Goal: Task Accomplishment & Management: Complete application form

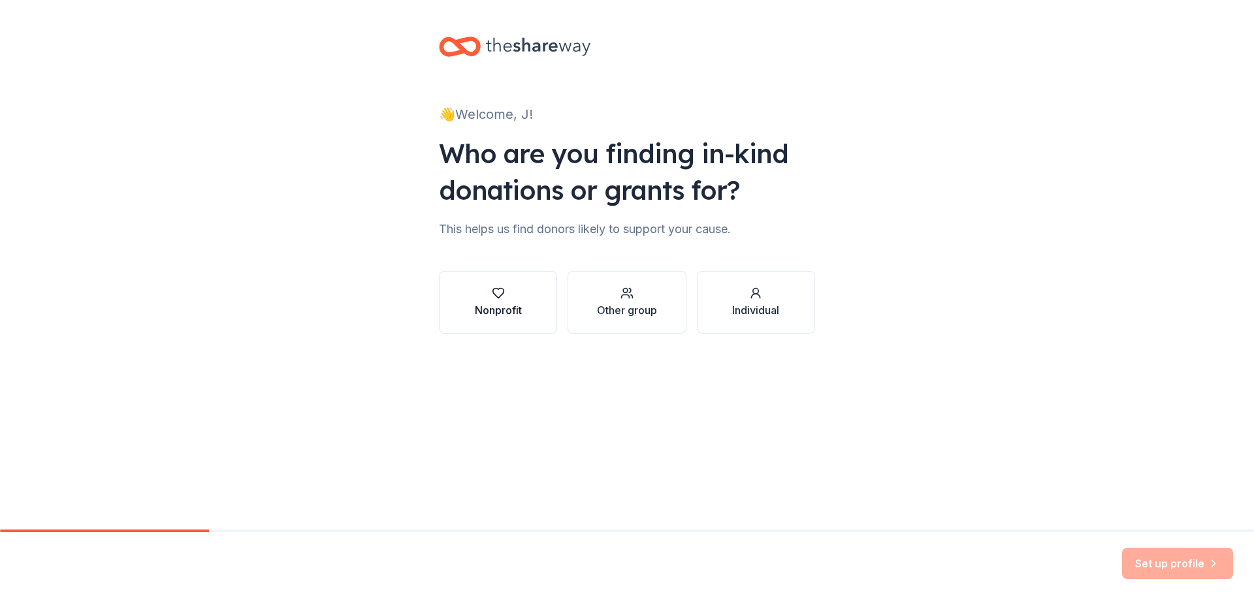
click at [500, 293] on icon "button" at bounding box center [498, 293] width 13 height 13
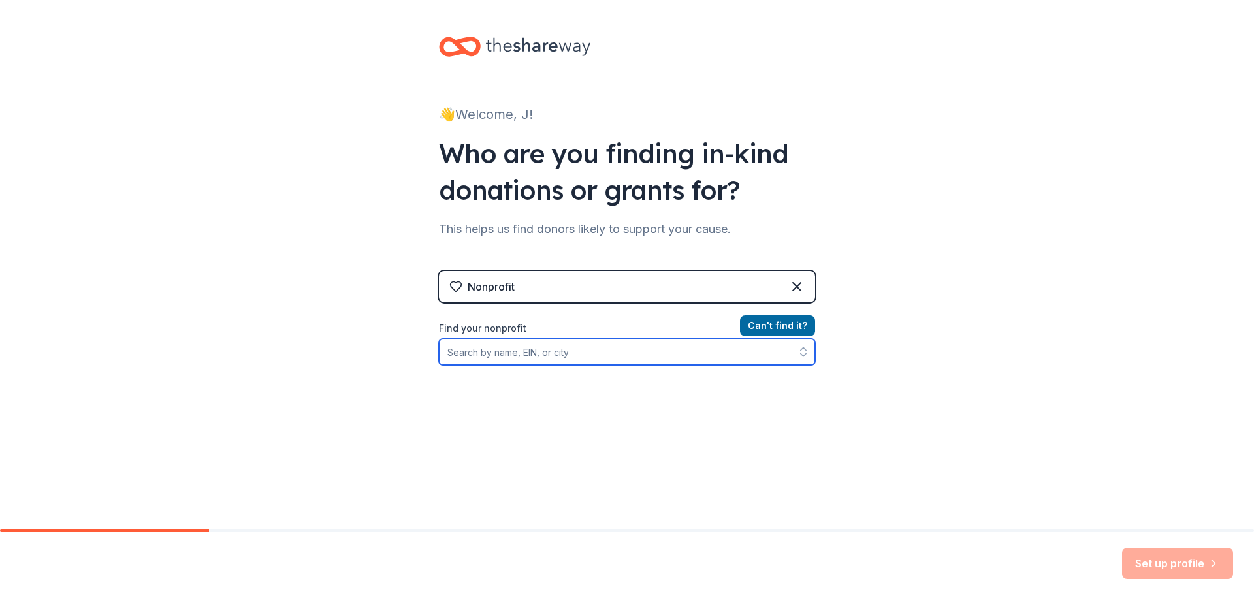
click at [520, 353] on input "Find your nonprofit" at bounding box center [627, 352] width 376 height 26
type input "borculo"
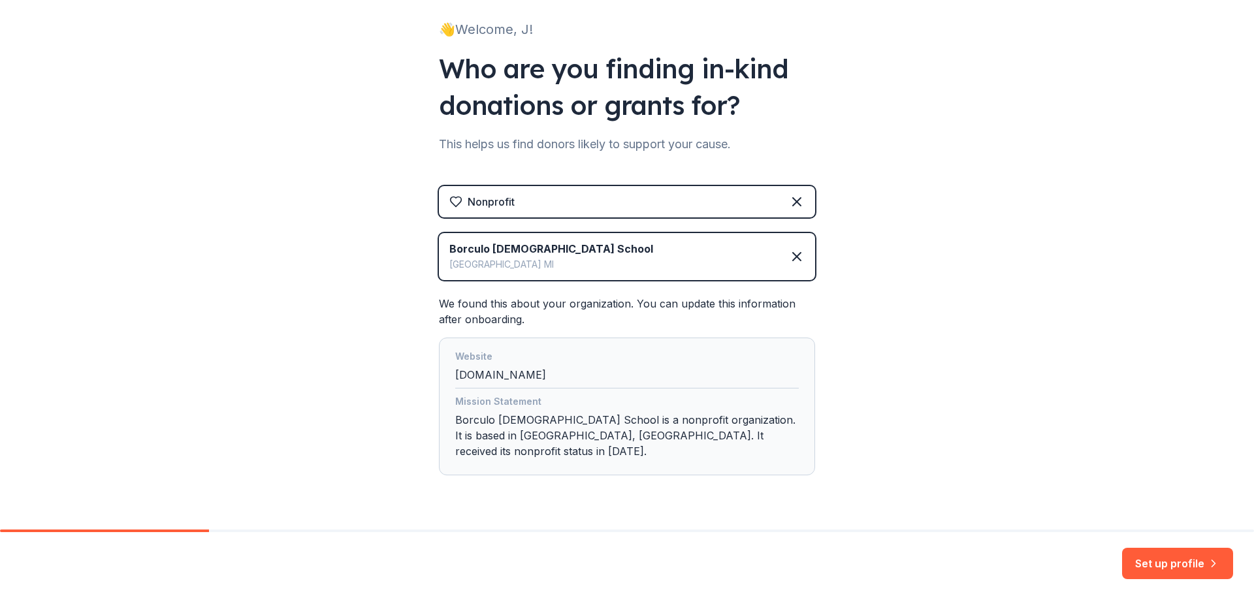
scroll to position [104, 0]
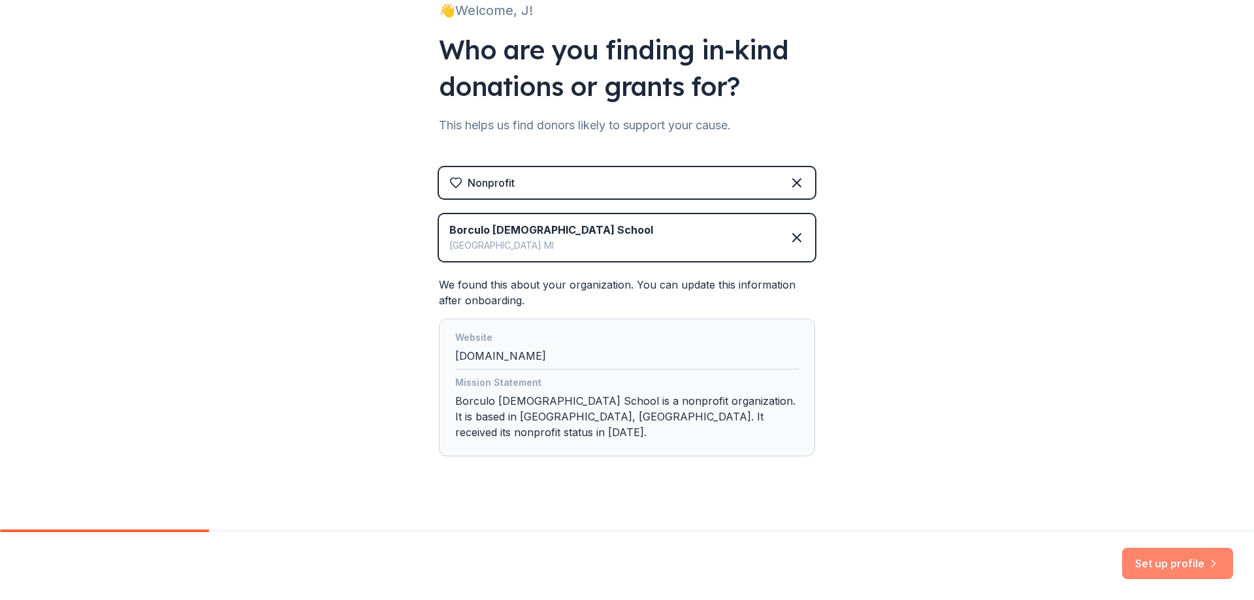
click at [1169, 563] on button "Set up profile" at bounding box center [1177, 563] width 111 height 31
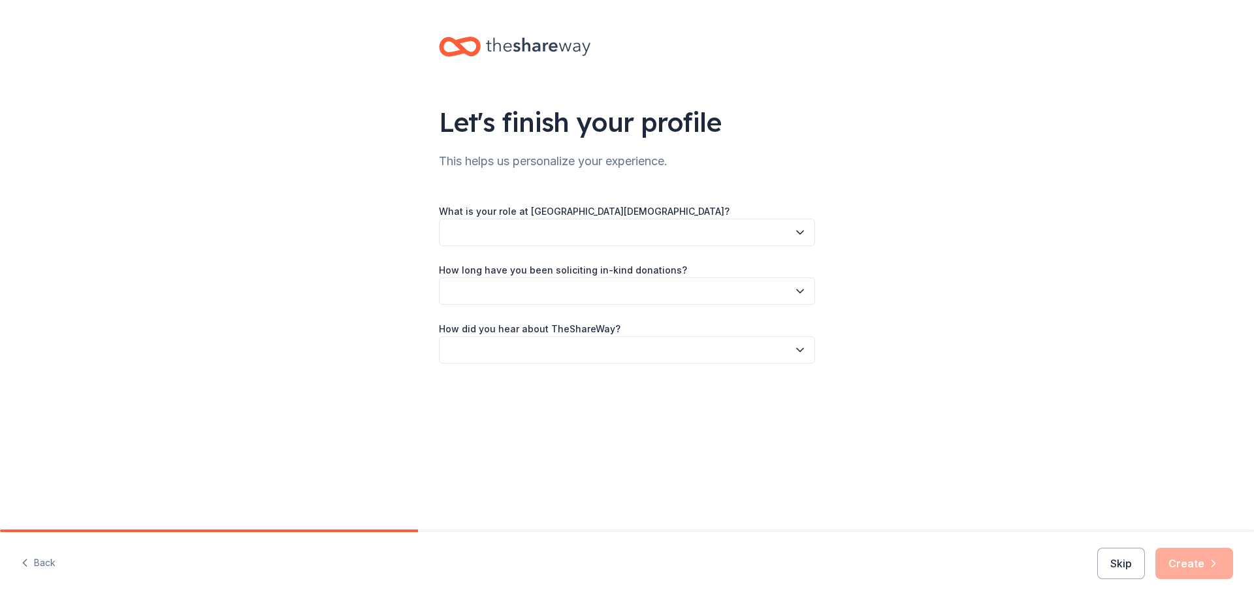
click at [609, 233] on button "button" at bounding box center [627, 232] width 376 height 27
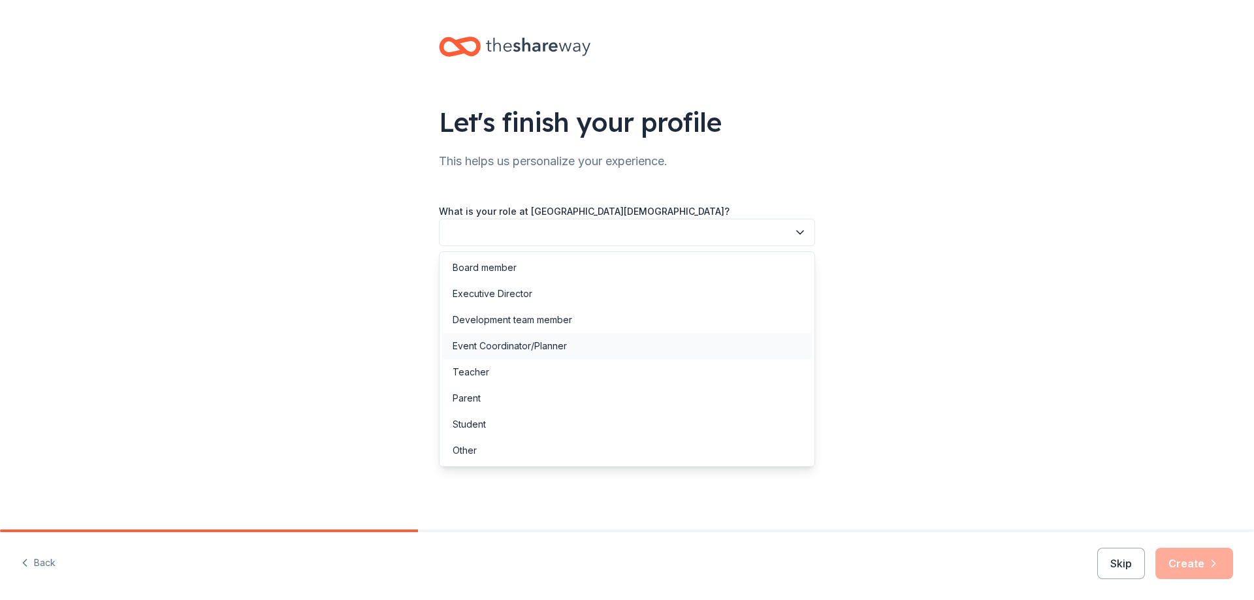
click at [567, 342] on div "Event Coordinator/Planner" at bounding box center [627, 346] width 370 height 26
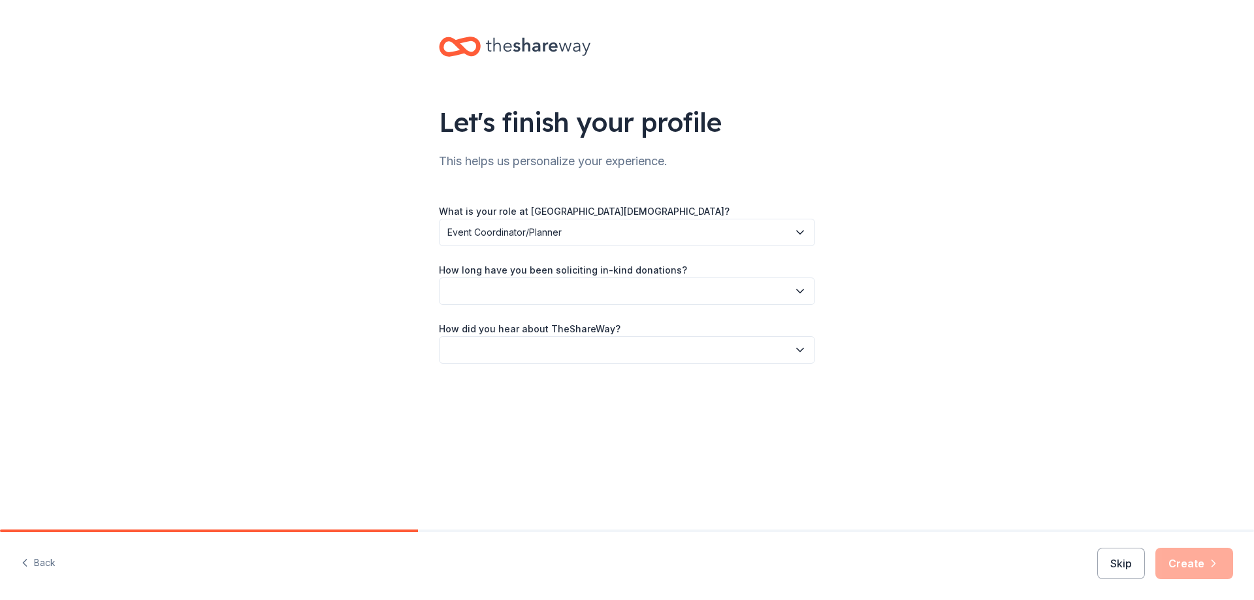
click at [570, 299] on button "button" at bounding box center [627, 291] width 376 height 27
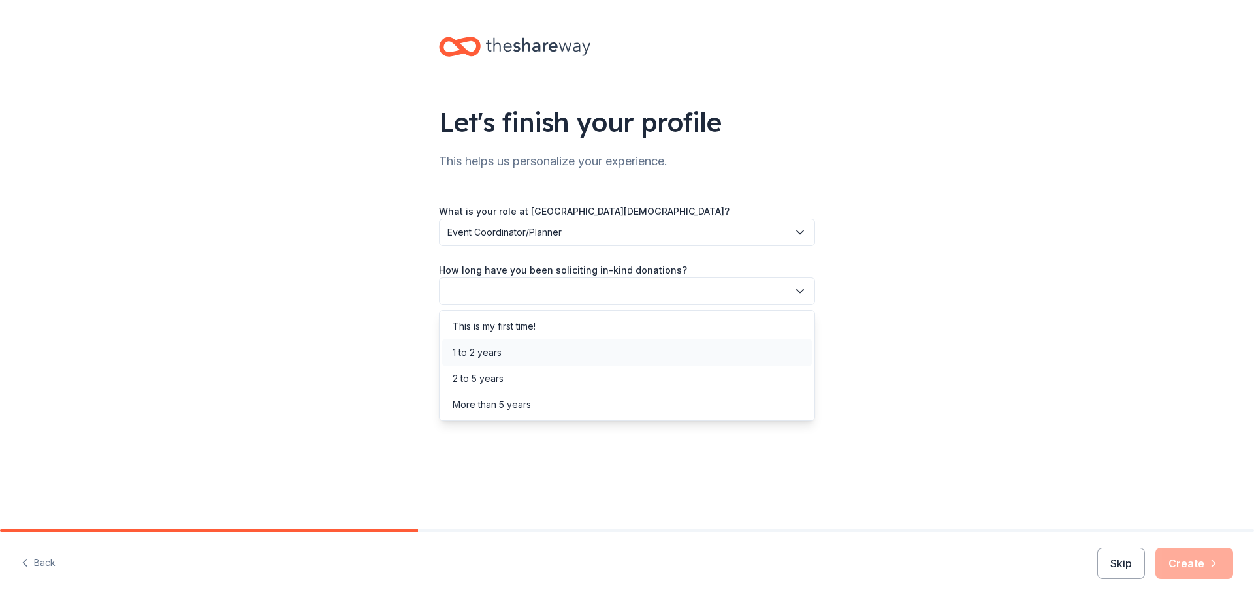
click at [542, 348] on div "1 to 2 years" at bounding box center [627, 353] width 370 height 26
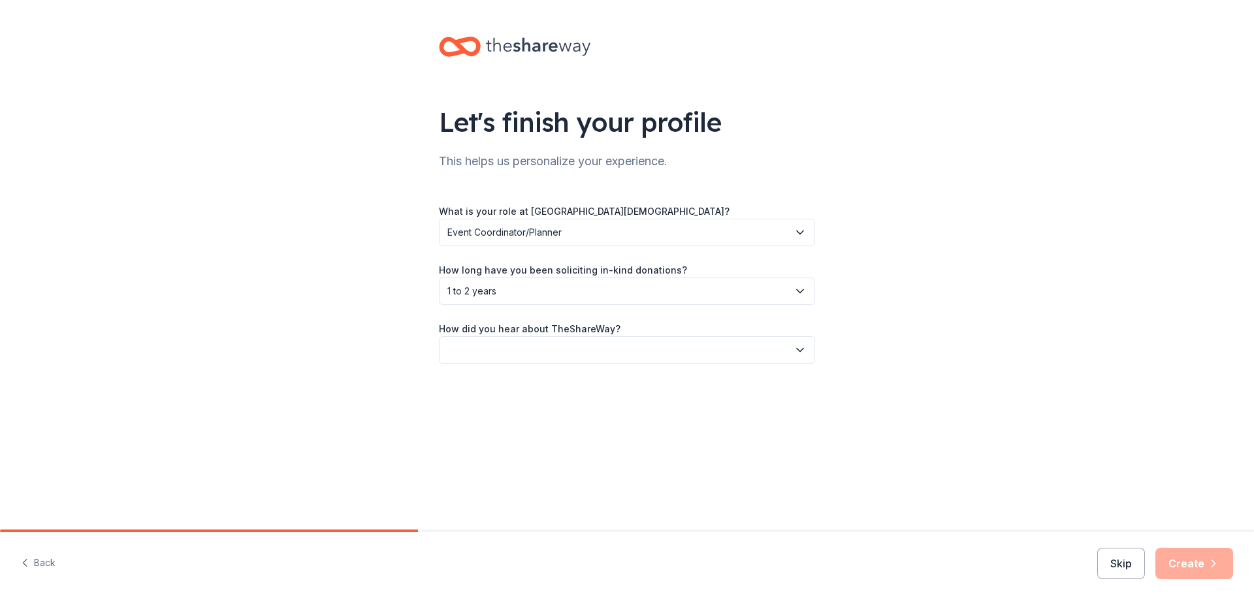
click at [551, 360] on button "button" at bounding box center [627, 349] width 376 height 27
click at [543, 387] on div "Friend or colleague" at bounding box center [627, 385] width 370 height 26
click at [1195, 564] on button "Create" at bounding box center [1195, 563] width 78 height 31
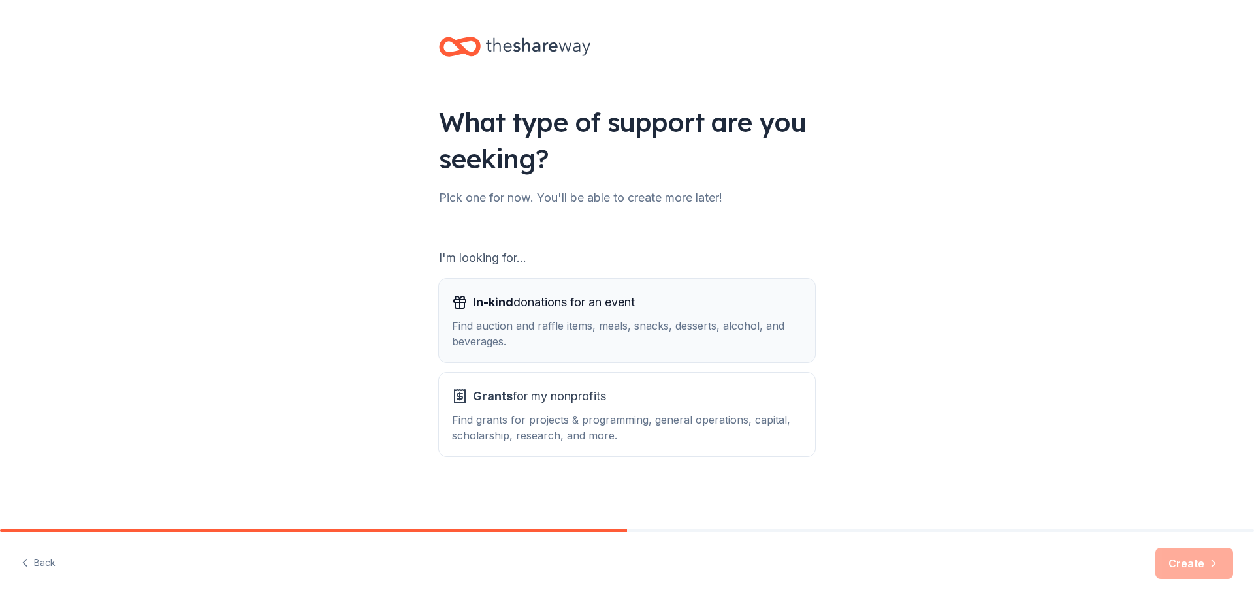
click at [600, 321] on div "Find auction and raffle items, meals, snacks, desserts, alcohol, and beverages." at bounding box center [627, 333] width 350 height 31
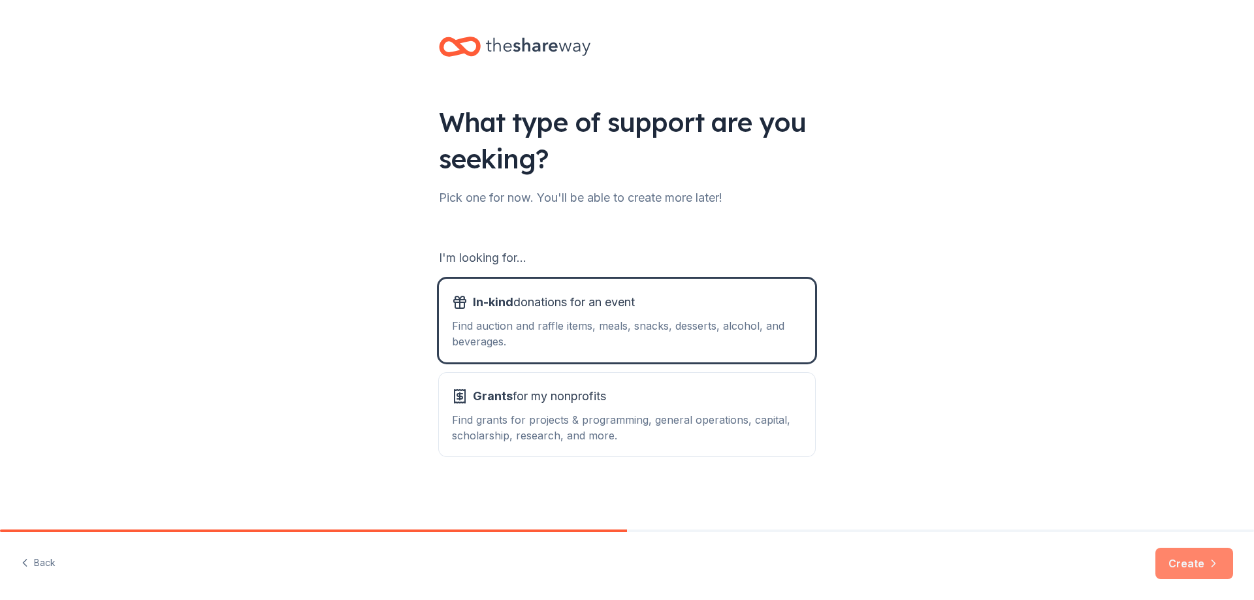
click at [1175, 564] on button "Create" at bounding box center [1195, 563] width 78 height 31
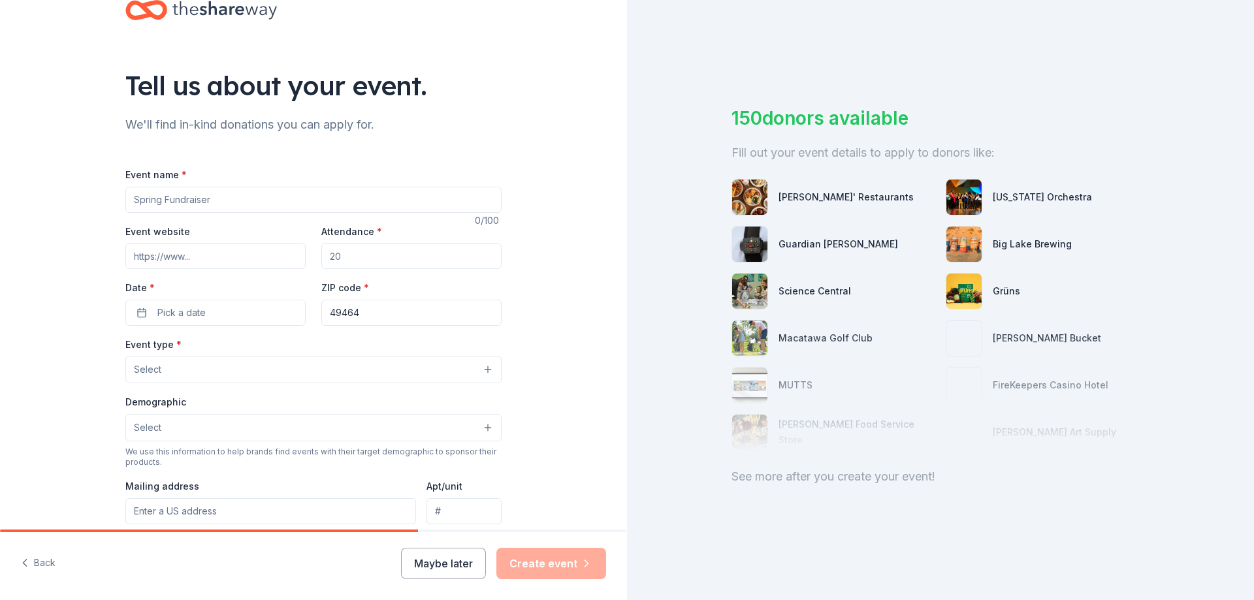
scroll to position [65, 0]
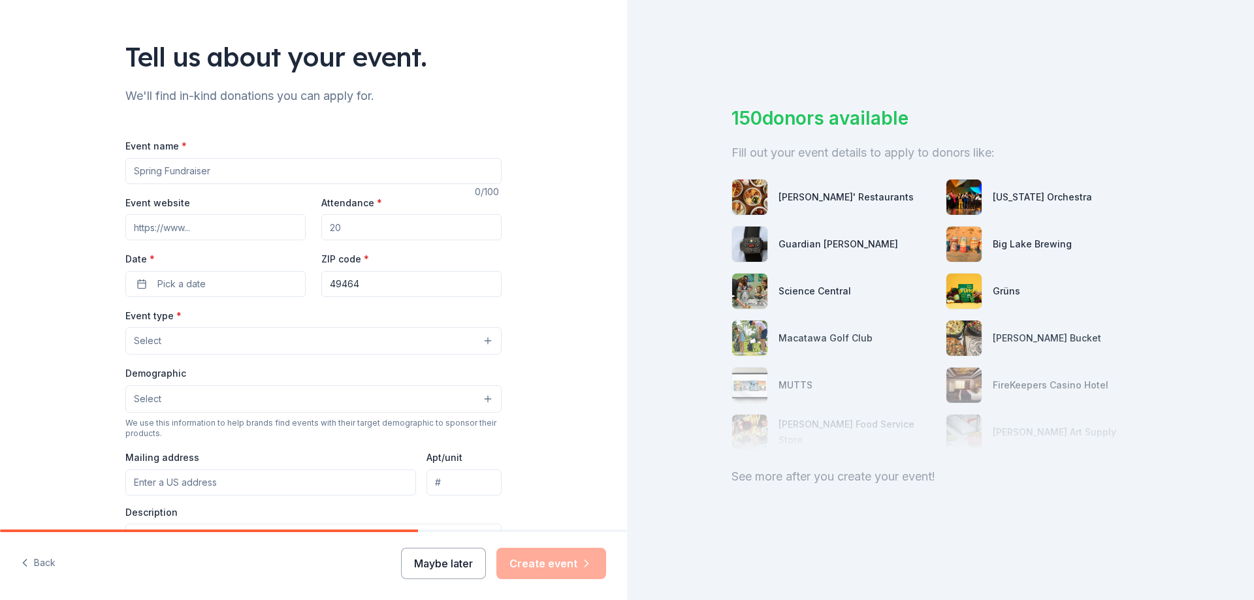
click at [435, 566] on button "Maybe later" at bounding box center [443, 563] width 85 height 31
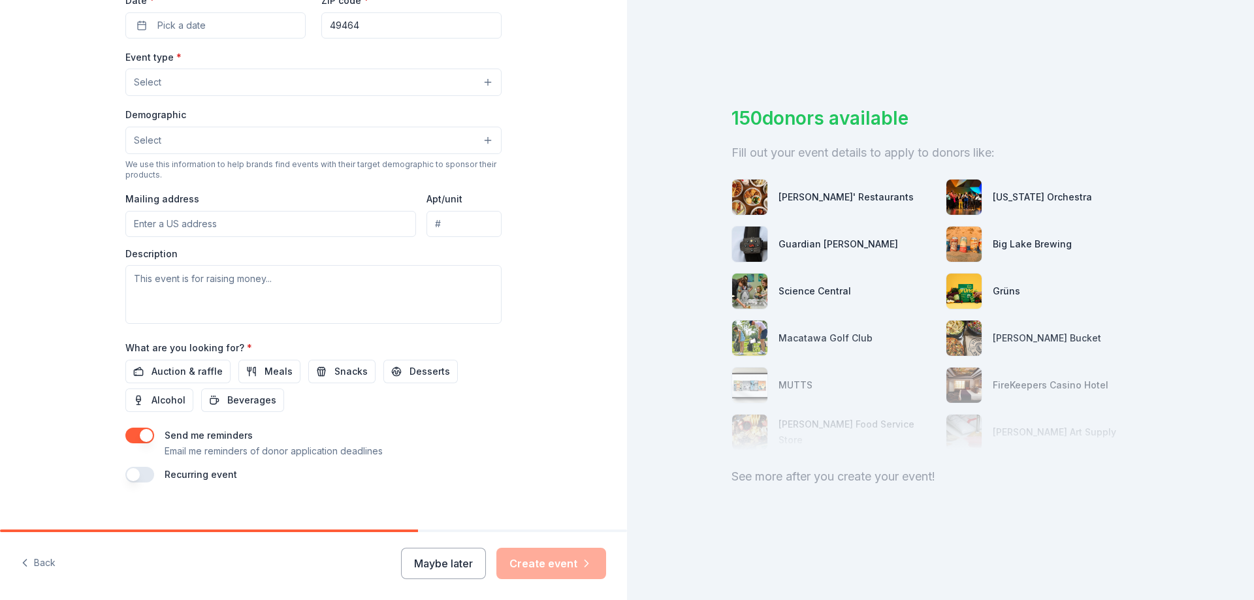
scroll to position [340, 0]
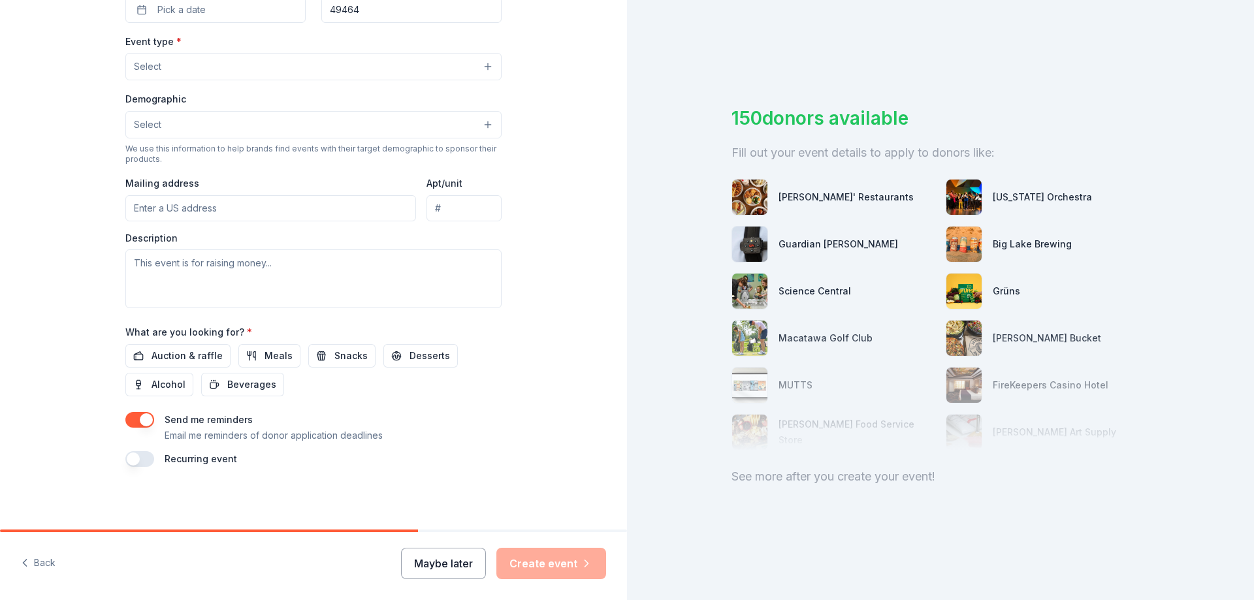
click at [458, 558] on button "Maybe later" at bounding box center [443, 563] width 85 height 31
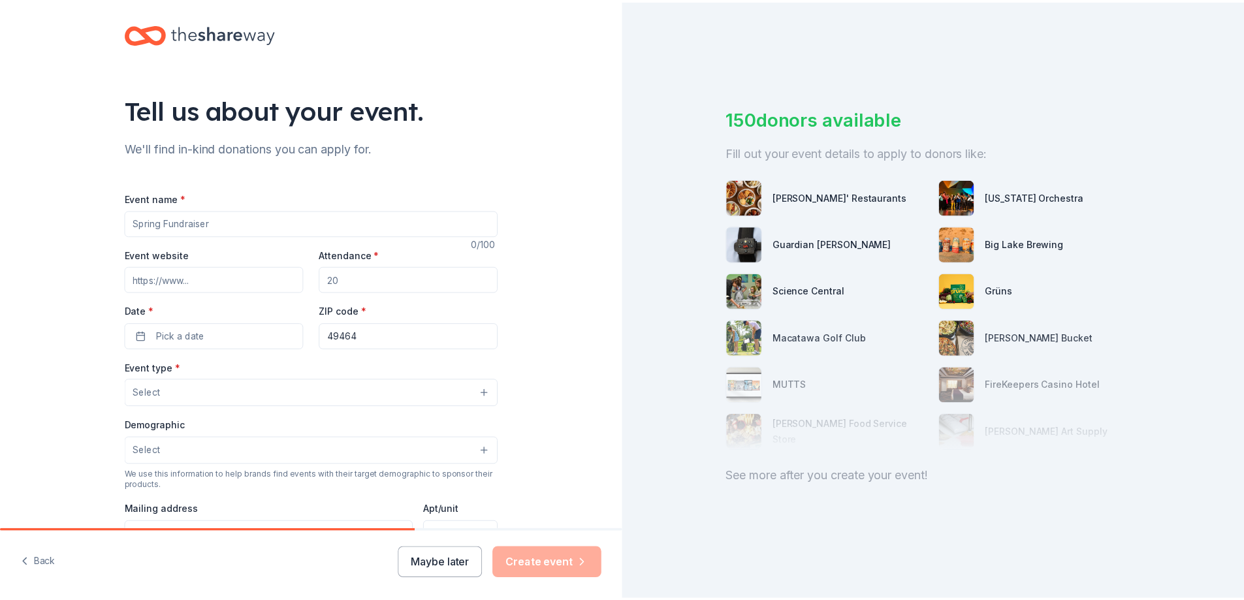
scroll to position [0, 0]
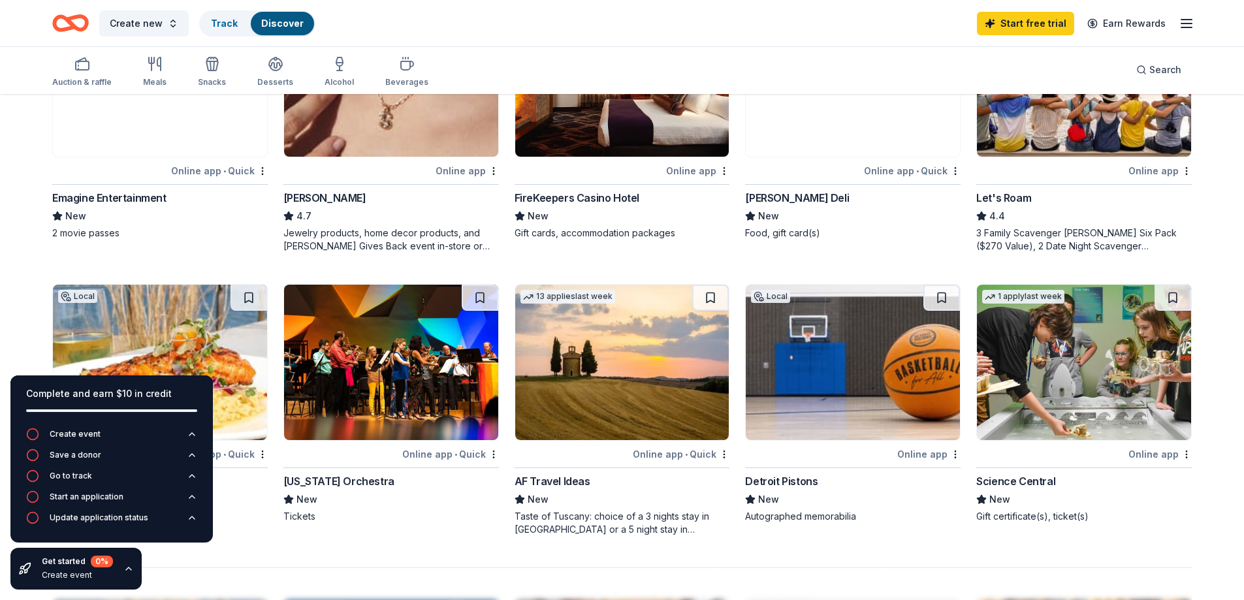
scroll to position [849, 0]
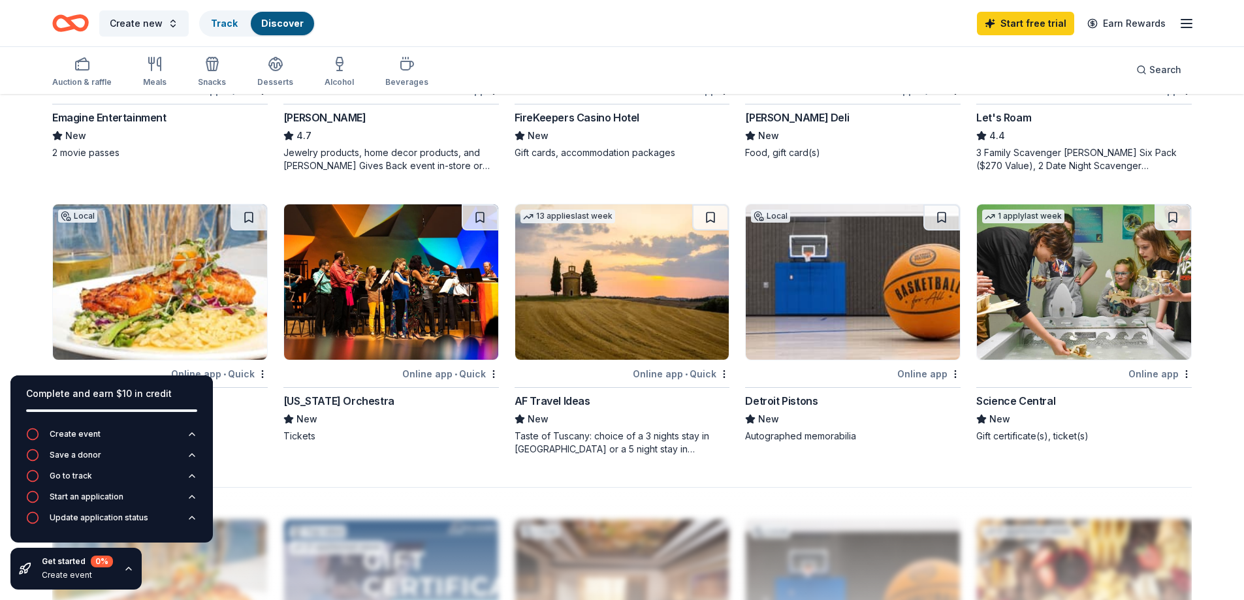
click at [131, 568] on icon "button" at bounding box center [128, 569] width 10 height 10
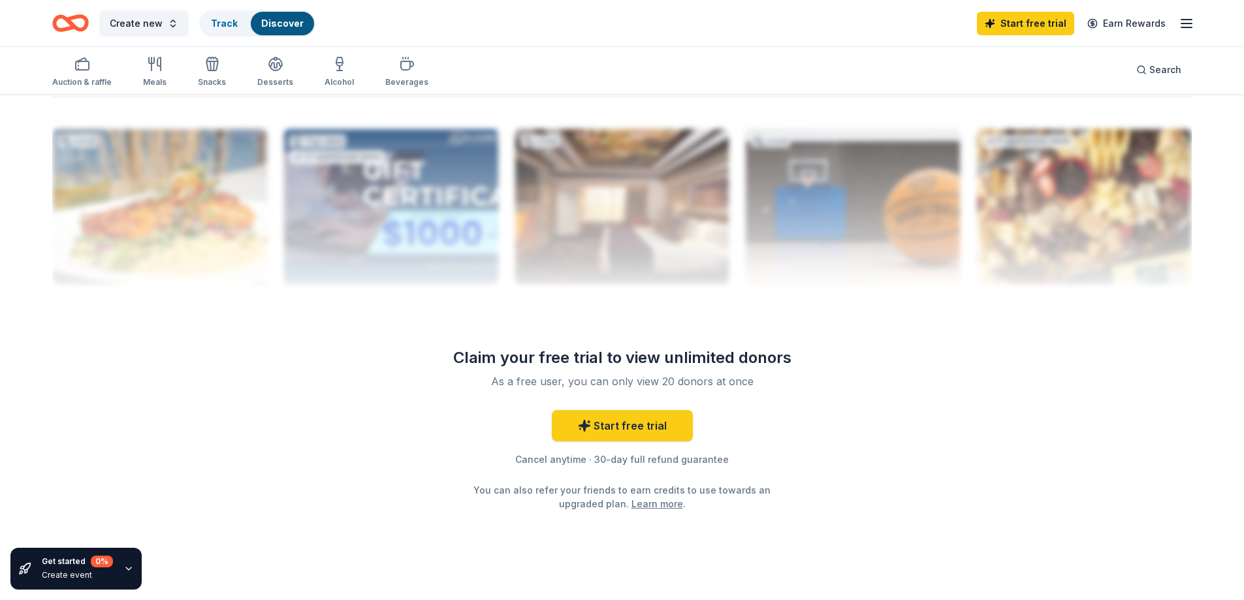
scroll to position [1241, 0]
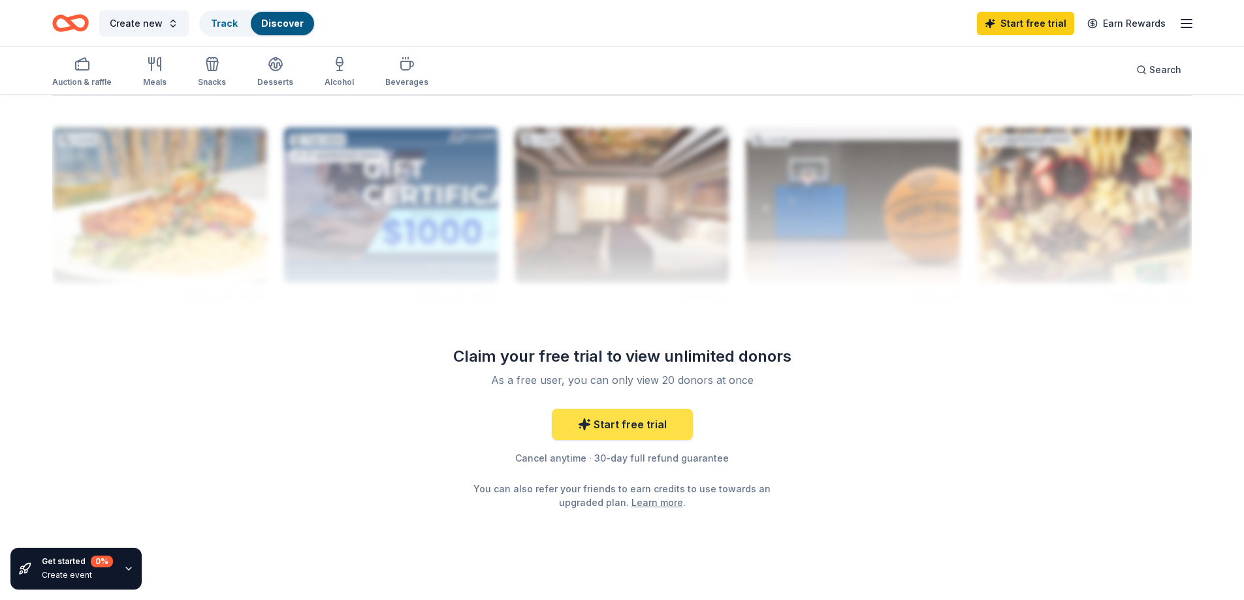
click at [616, 431] on link "Start free trial" at bounding box center [622, 424] width 141 height 31
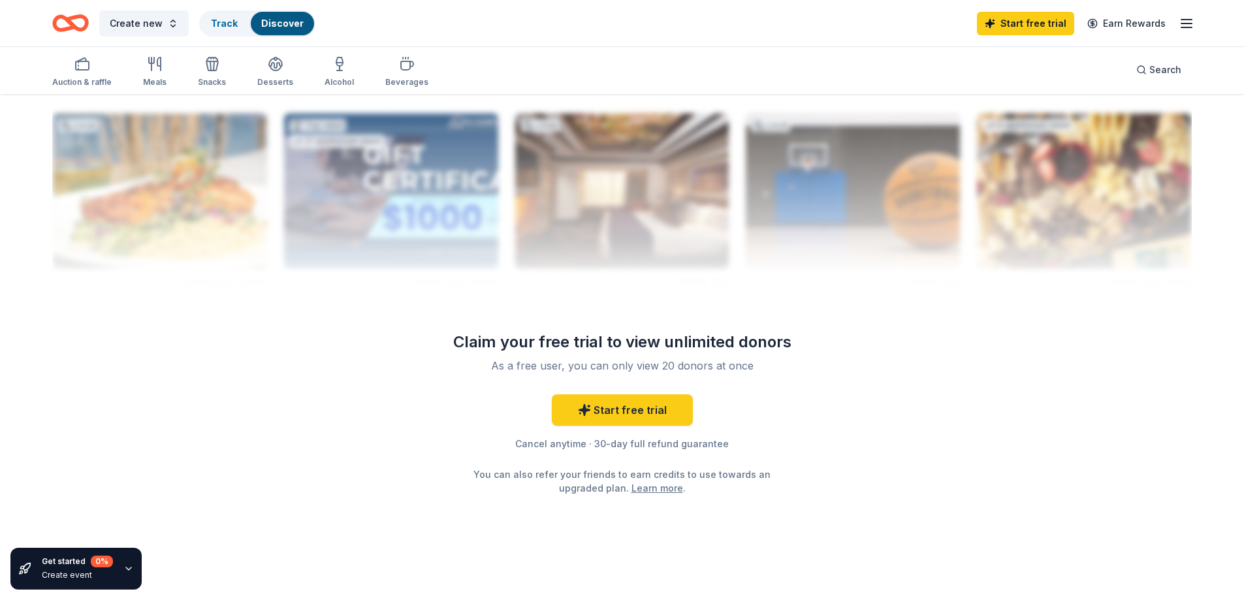
scroll to position [1260, 0]
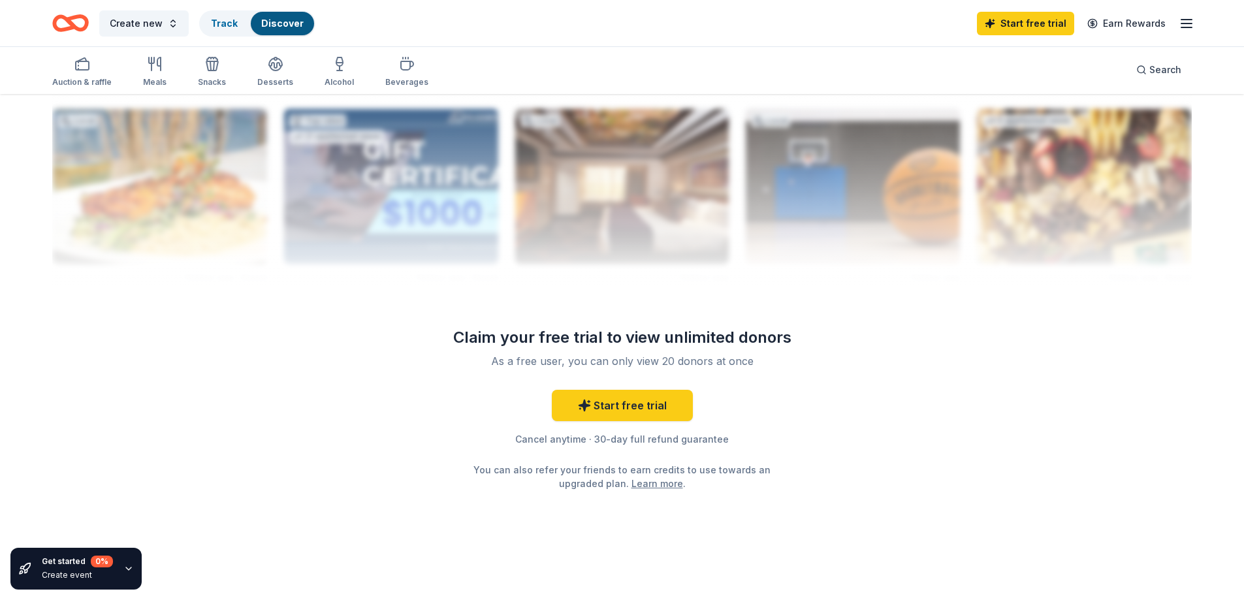
click at [127, 569] on icon "button" at bounding box center [128, 569] width 10 height 10
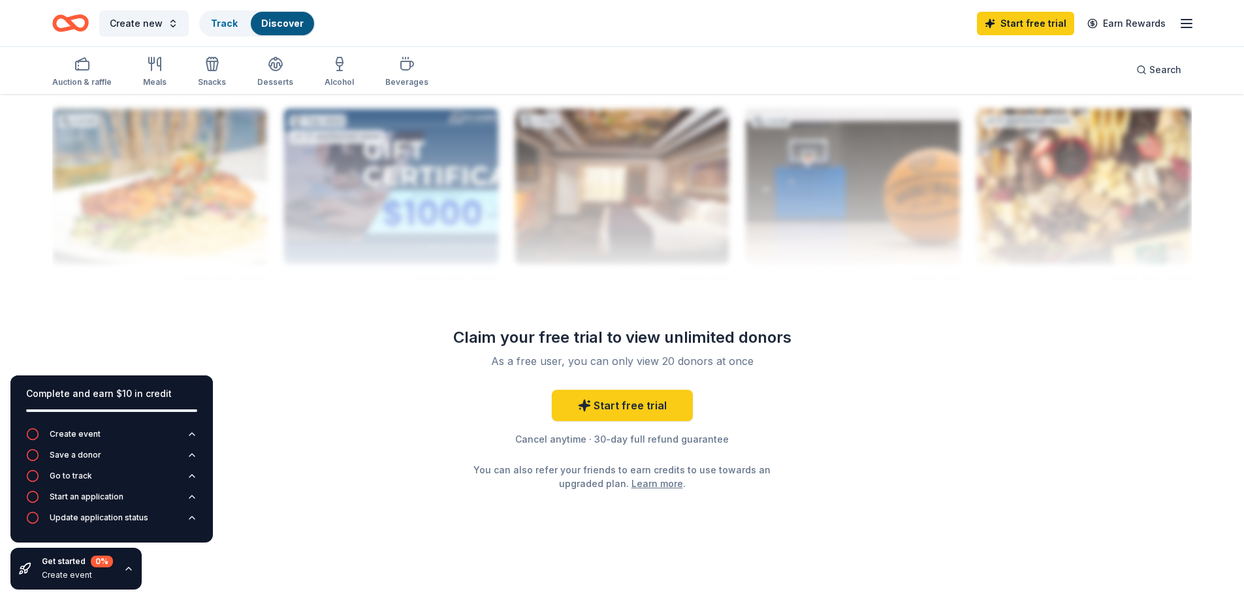
click at [127, 569] on icon "button" at bounding box center [128, 569] width 10 height 10
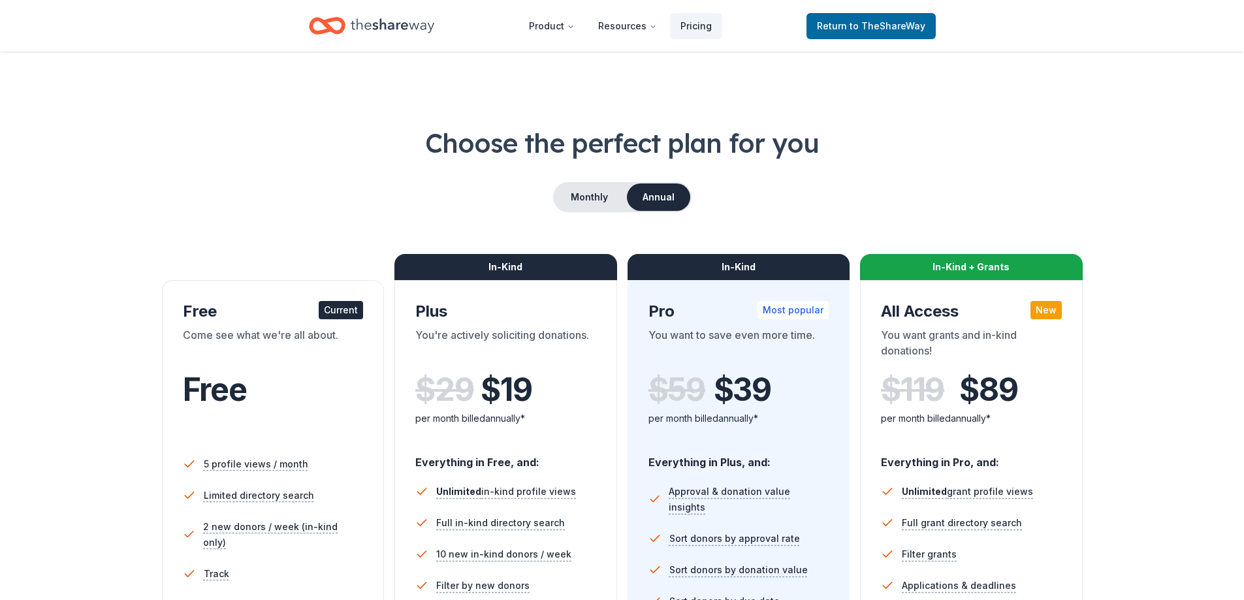
click at [127, 408] on div "Choose the perfect plan for you Monthly Annual Free Current Come see what we're…" at bounding box center [622, 444] width 1140 height 639
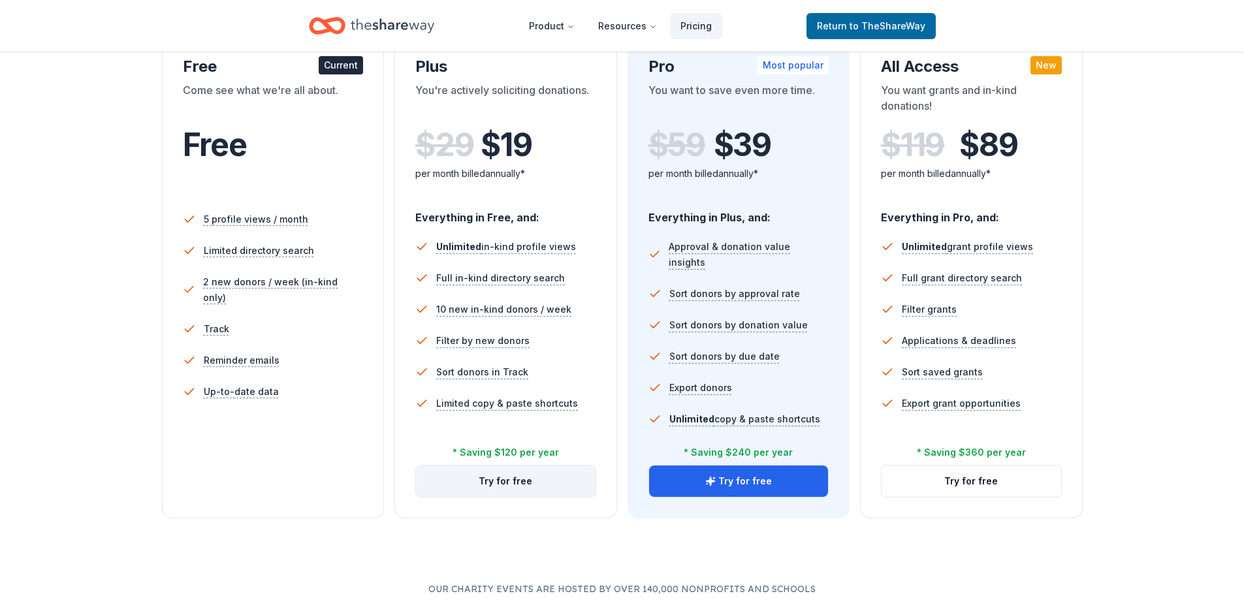
scroll to position [196, 0]
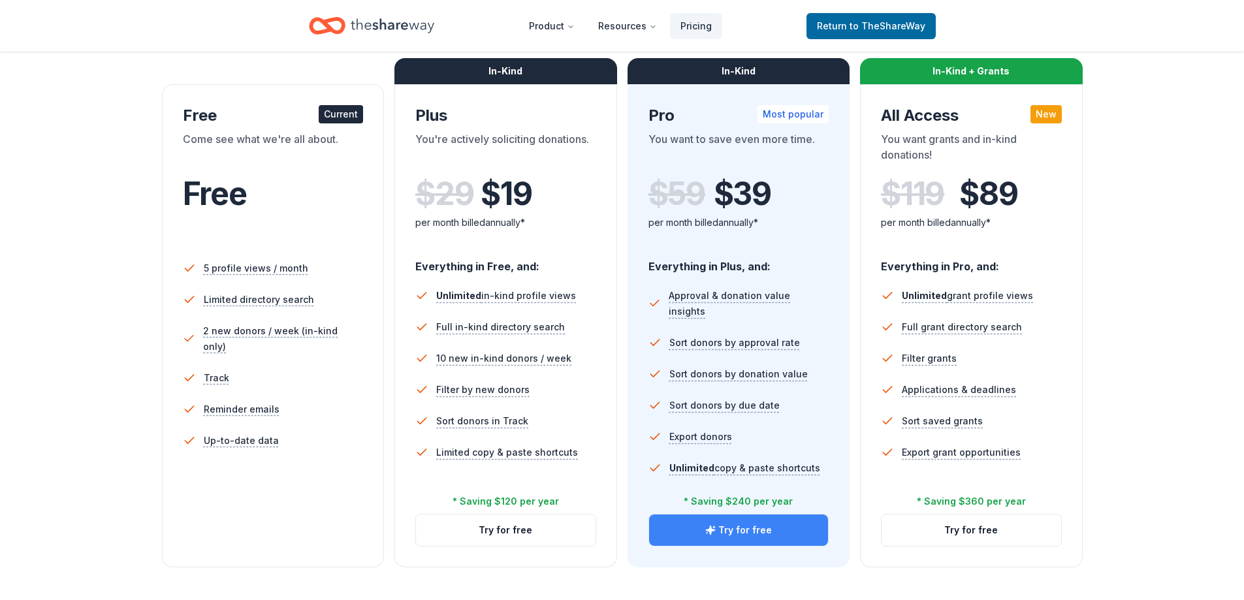
click at [775, 535] on button "Try for free" at bounding box center [739, 530] width 180 height 31
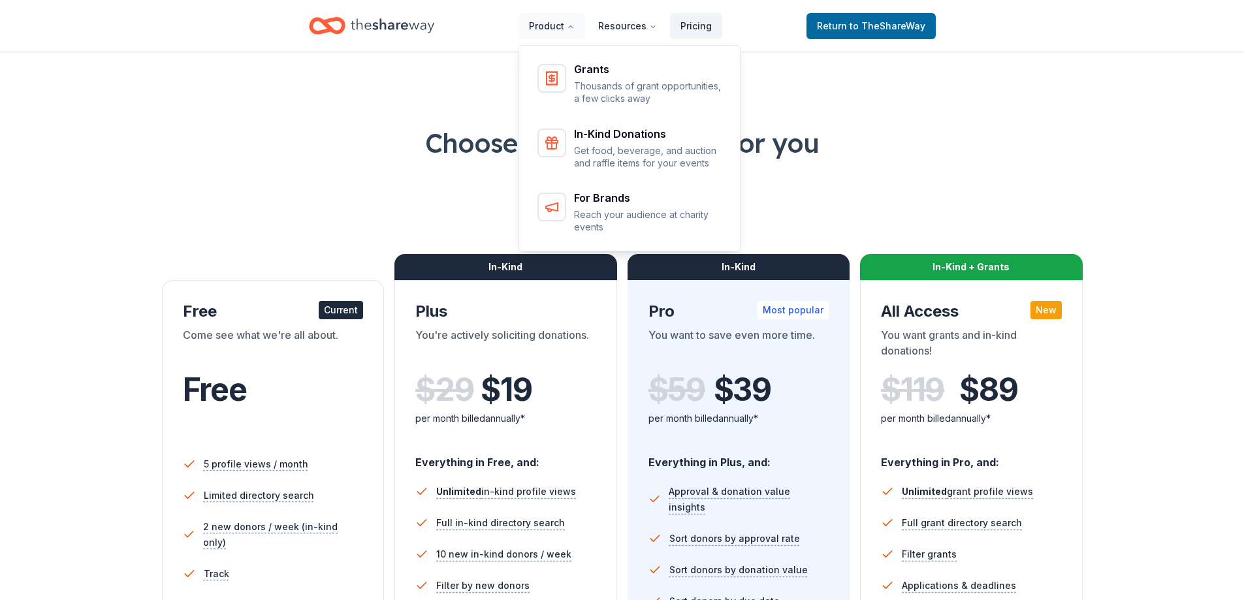
click at [406, 36] on icon "Home" at bounding box center [393, 25] width 84 height 27
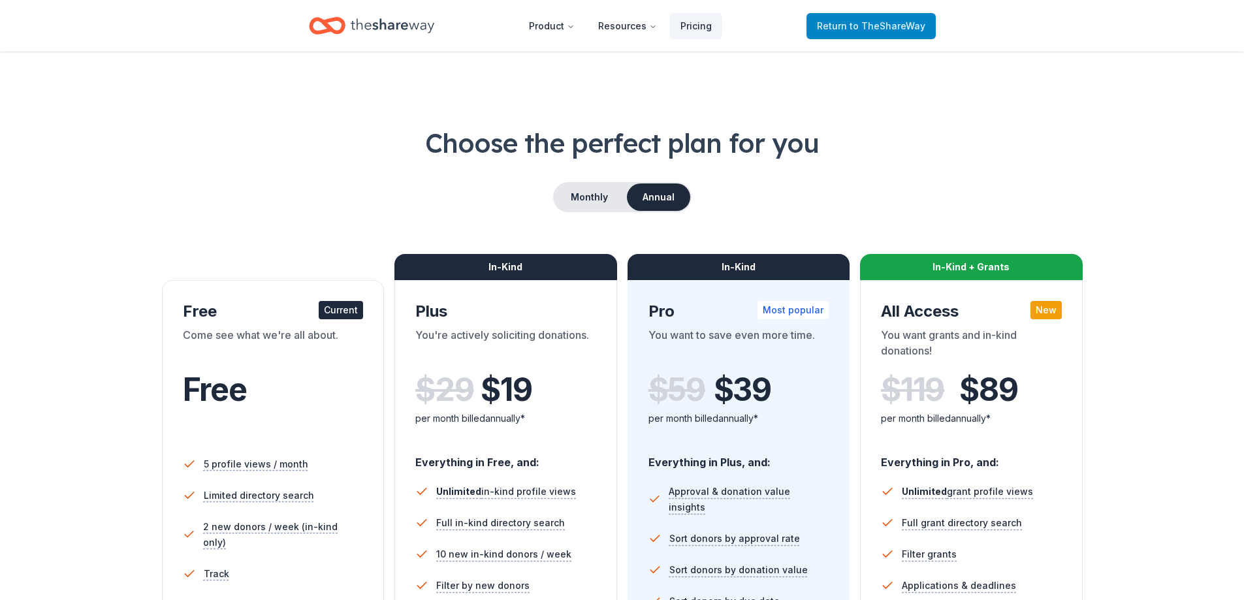
click at [900, 31] on span "to TheShareWay" at bounding box center [888, 25] width 76 height 11
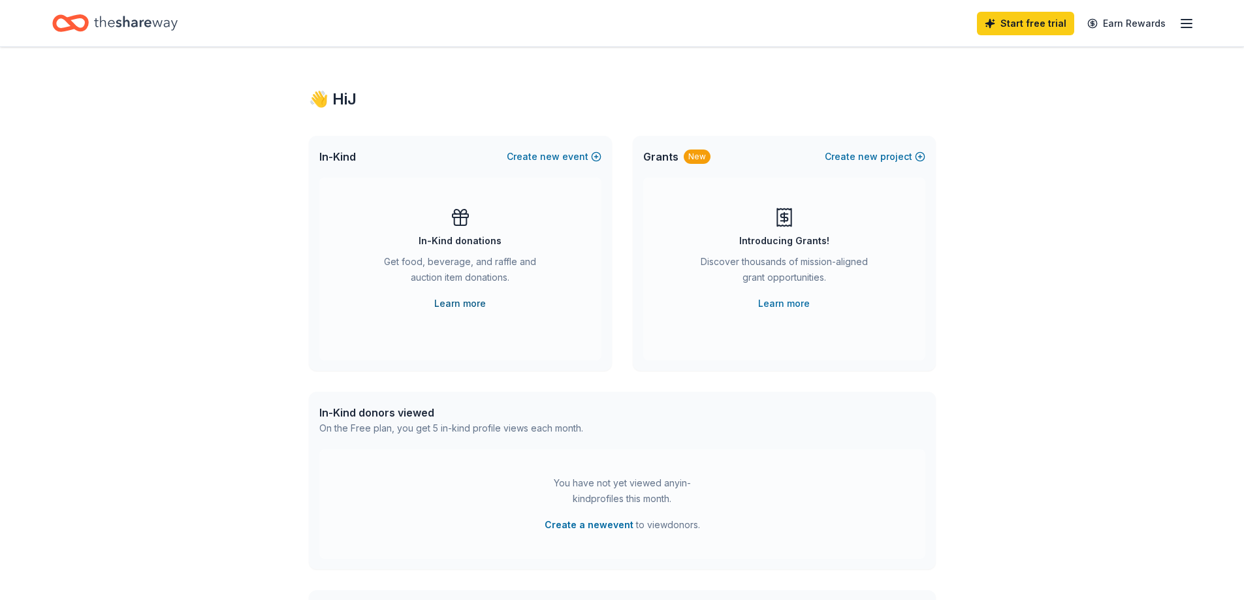
click at [466, 308] on link "Learn more" at bounding box center [460, 304] width 52 height 16
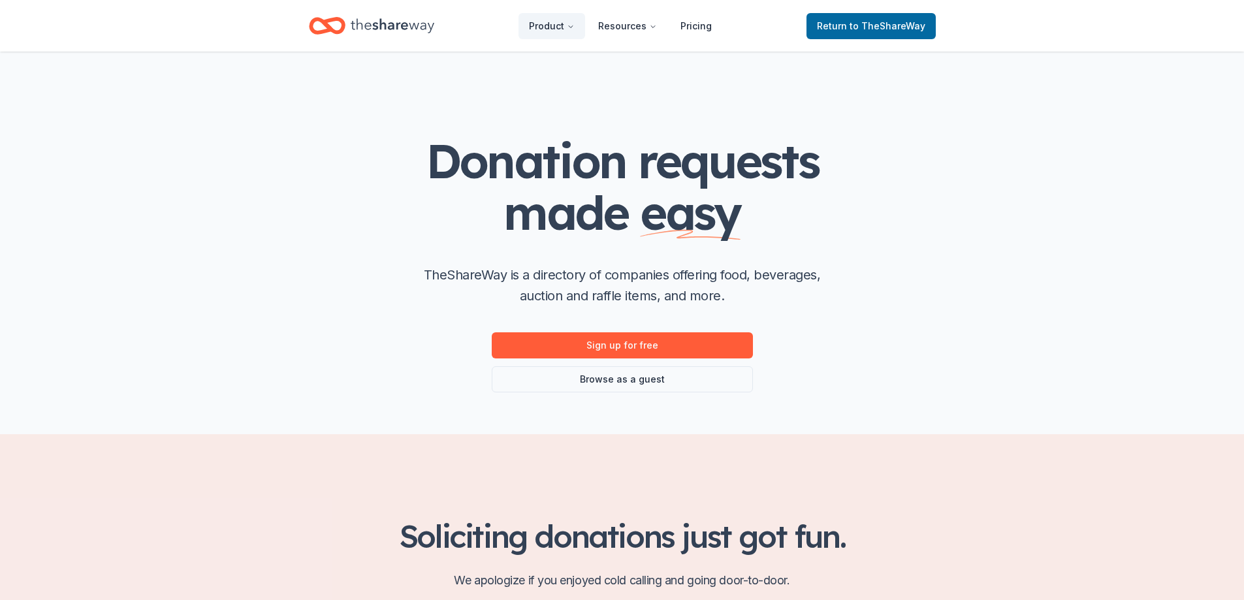
click at [607, 385] on link "Browse as a guest" at bounding box center [622, 379] width 261 height 26
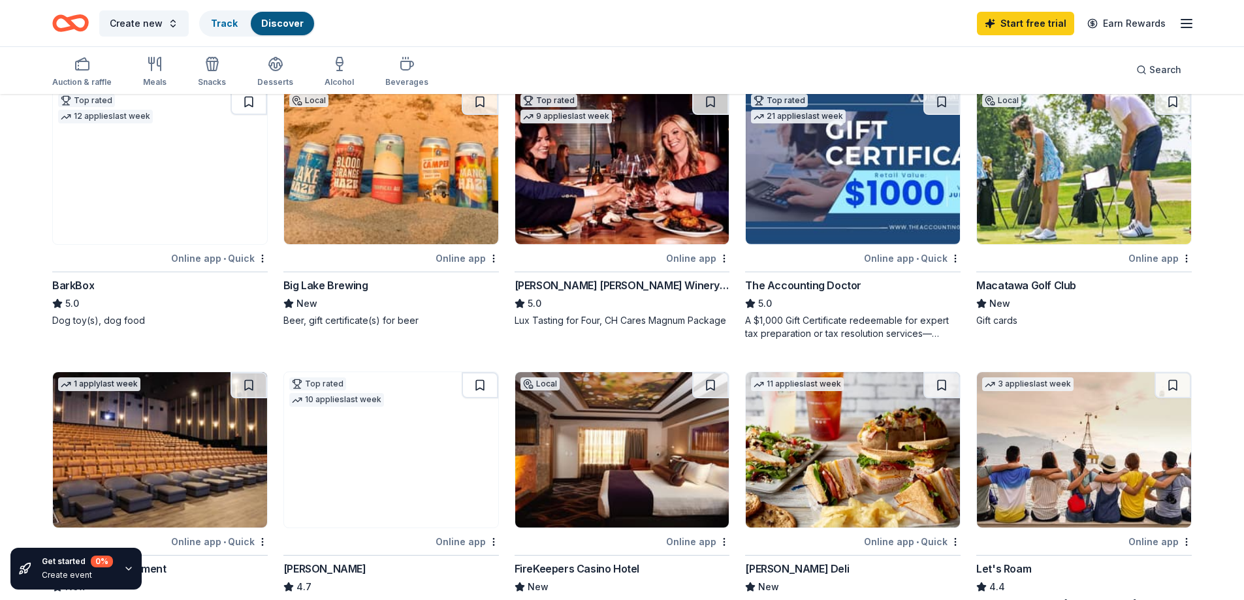
scroll to position [226, 0]
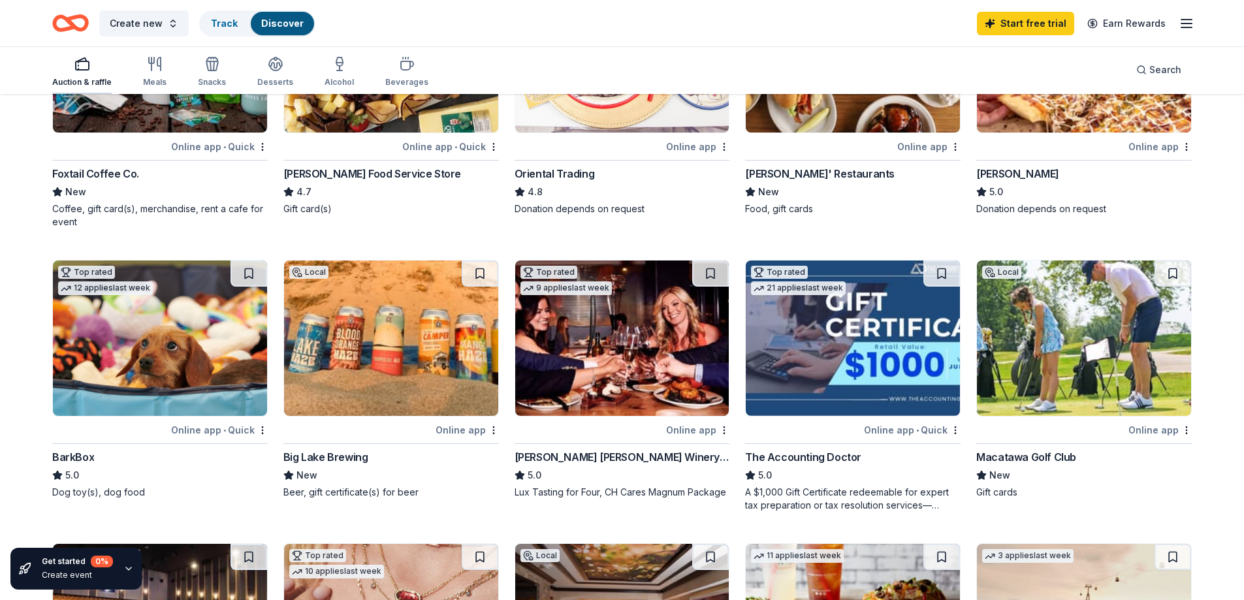
click at [97, 73] on div "Auction & raffle" at bounding box center [81, 71] width 59 height 31
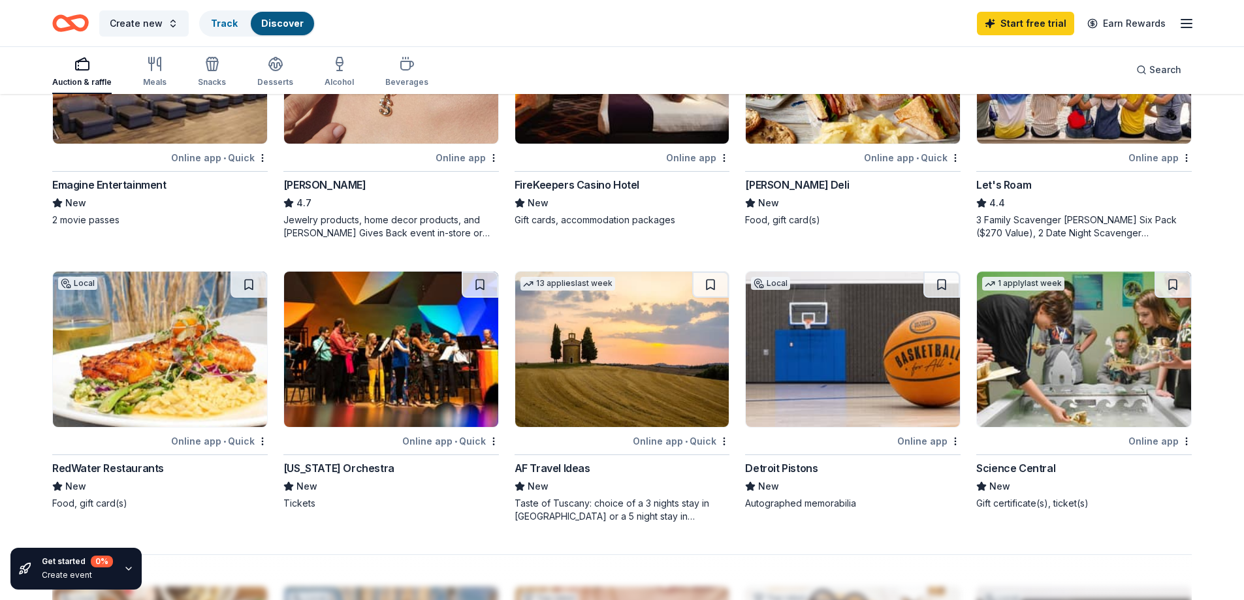
scroll to position [588, 0]
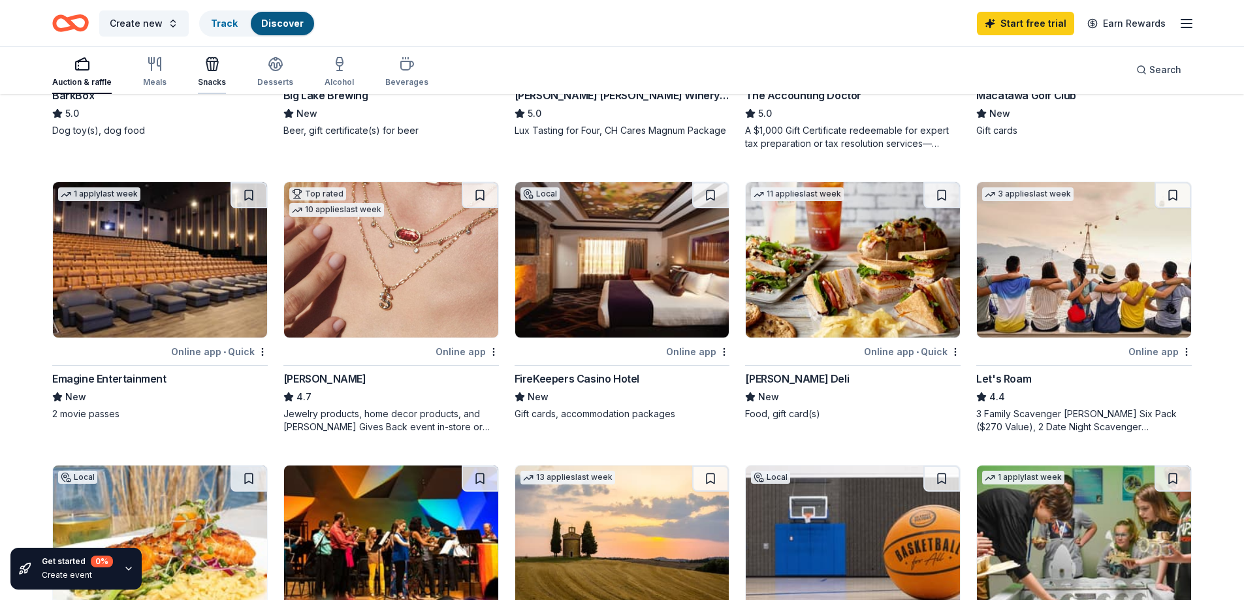
click at [210, 93] on button "Snacks" at bounding box center [212, 72] width 28 height 43
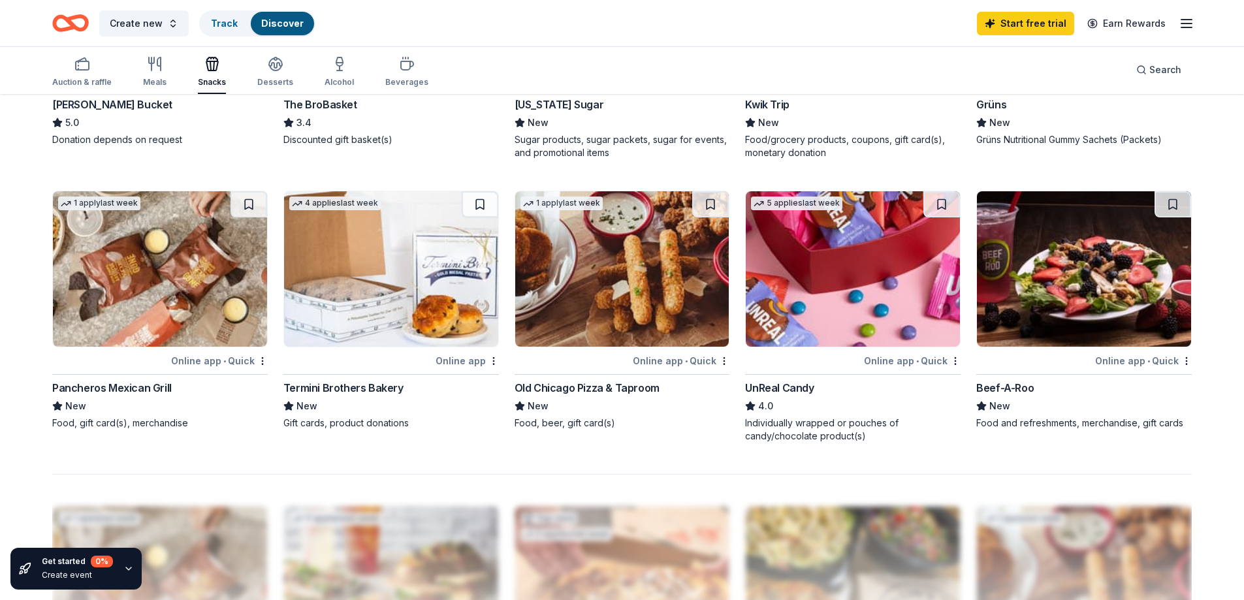
scroll to position [588, 0]
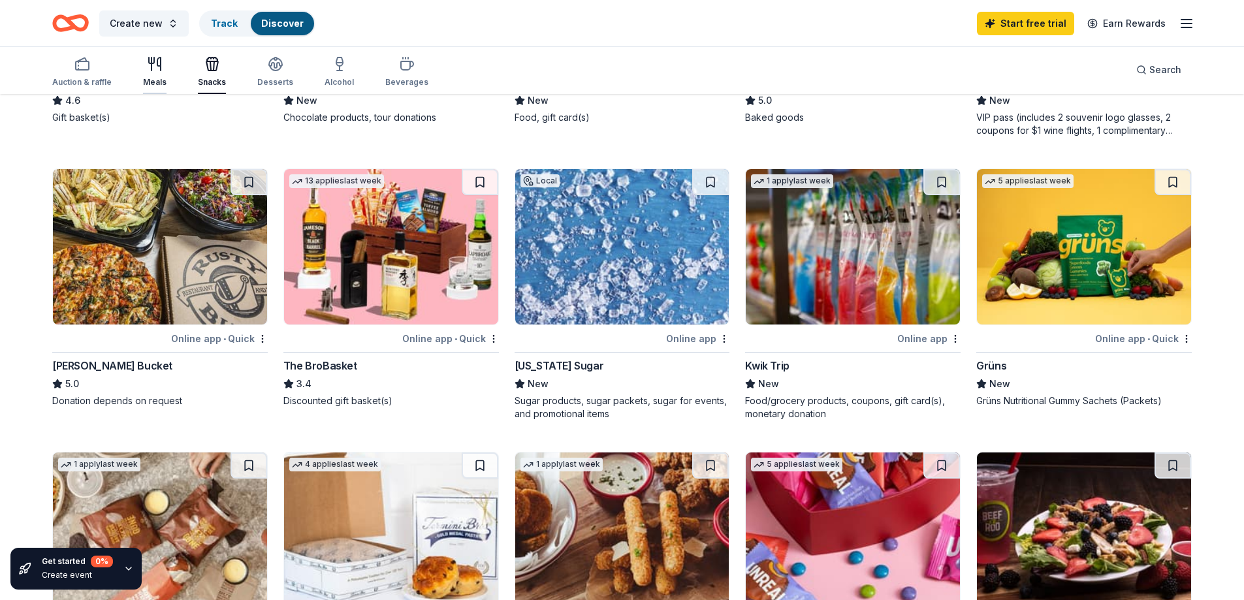
click at [155, 70] on icon "button" at bounding box center [155, 64] width 16 height 16
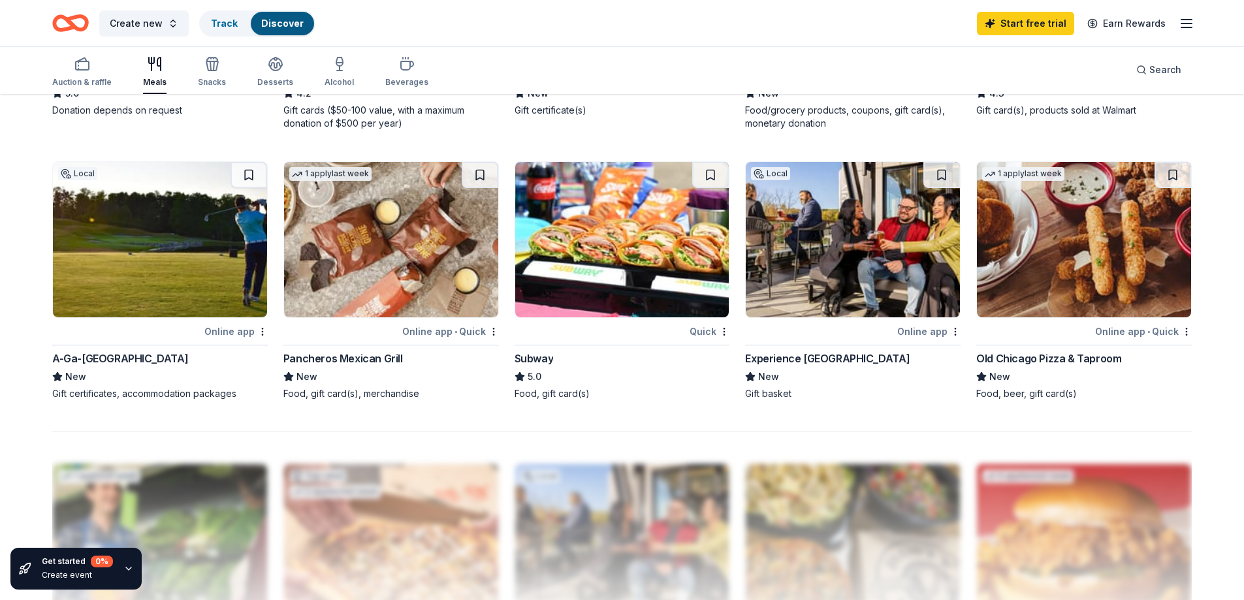
scroll to position [915, 0]
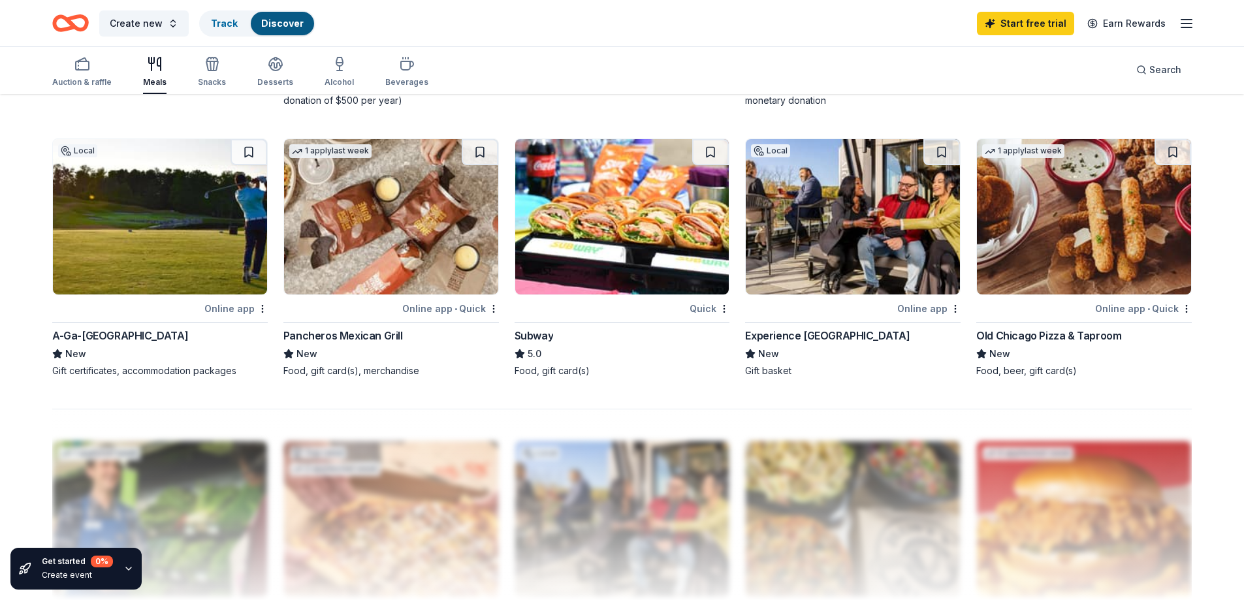
click at [773, 336] on div "Experience Grand Rapids" at bounding box center [827, 336] width 165 height 16
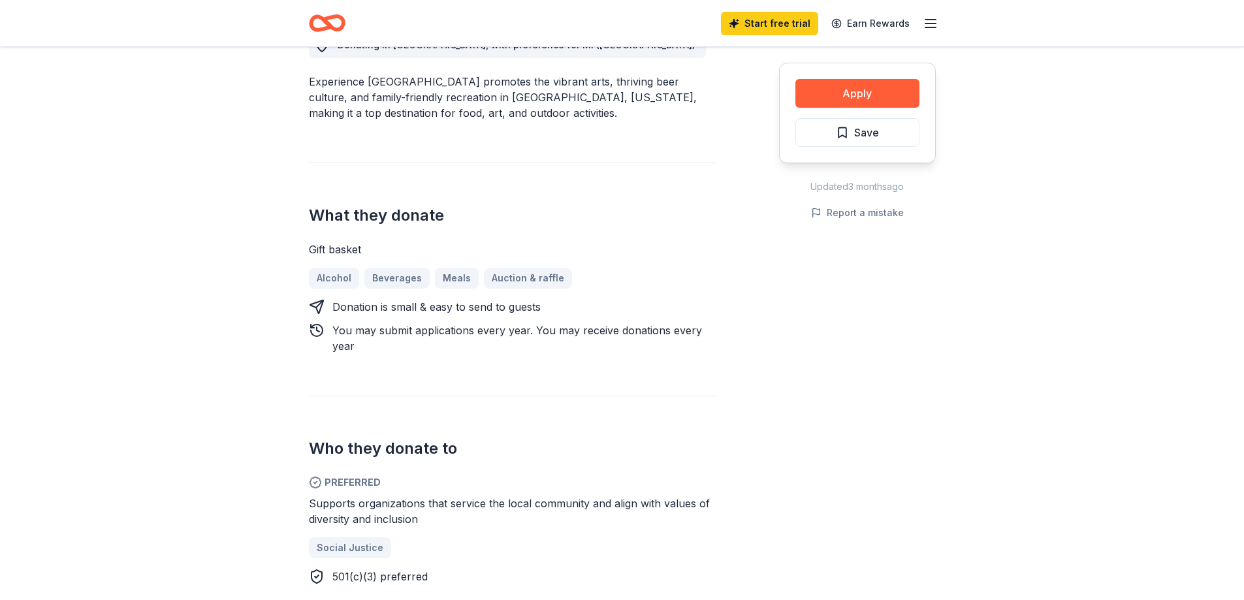
scroll to position [392, 0]
